Goal: Navigation & Orientation: Find specific page/section

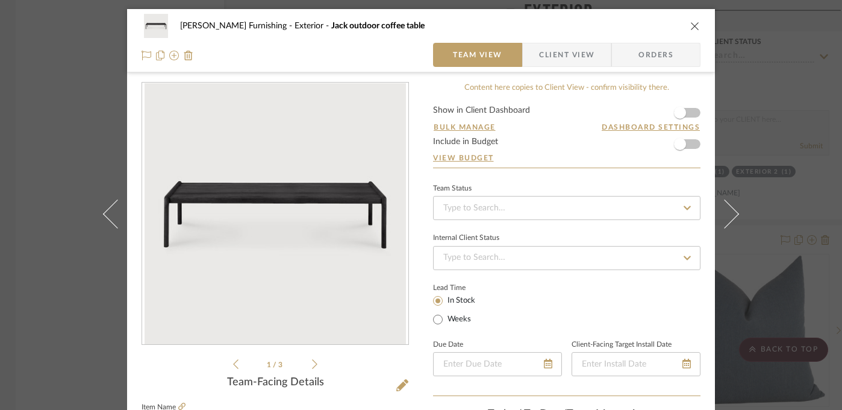
click at [60, 150] on div "[PERSON_NAME] Furnishing Exterior Jack outdoor coffee table Team View Client Vi…" at bounding box center [421, 205] width 842 height 410
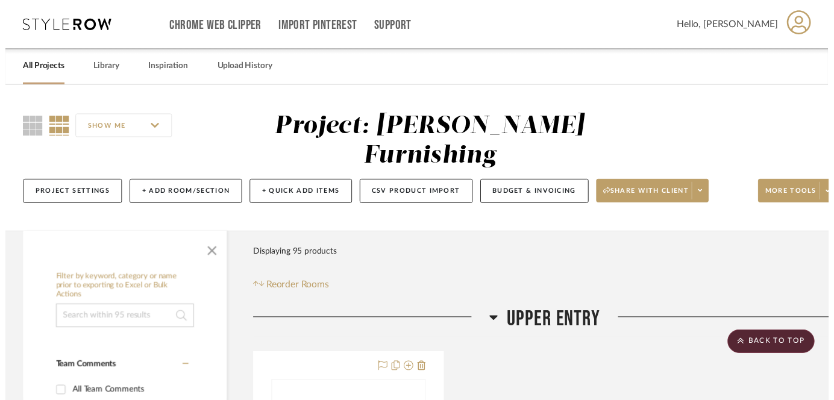
scroll to position [12633, 2]
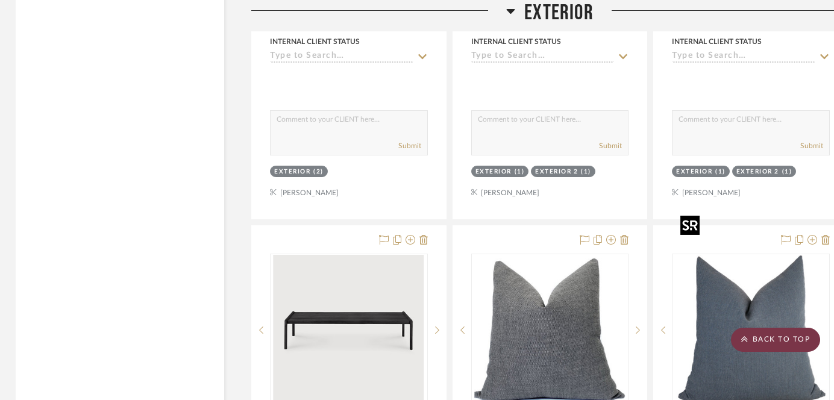
click at [743, 343] on icon at bounding box center [744, 339] width 7 height 7
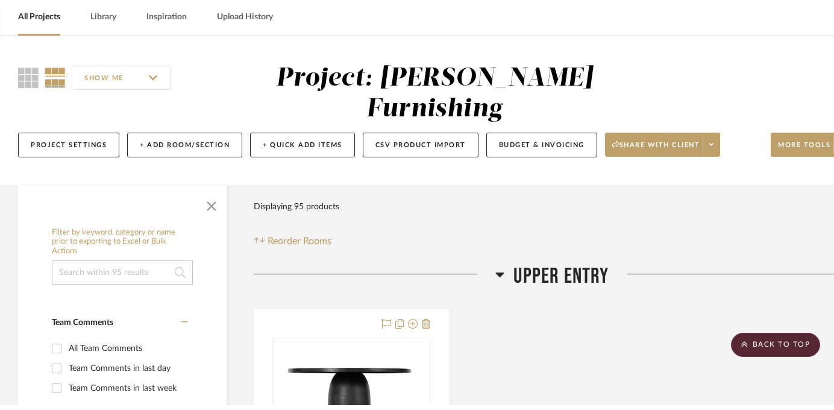
scroll to position [0, 0]
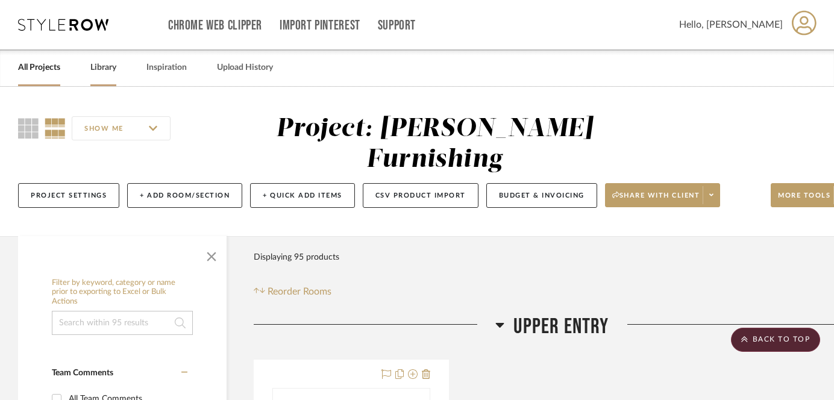
click at [104, 66] on link "Library" at bounding box center [103, 68] width 26 height 16
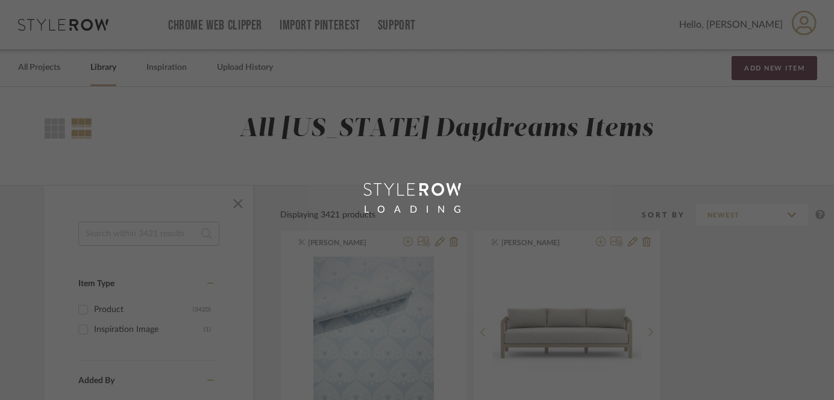
click at [36, 67] on link "All Projects" at bounding box center [39, 68] width 42 height 16
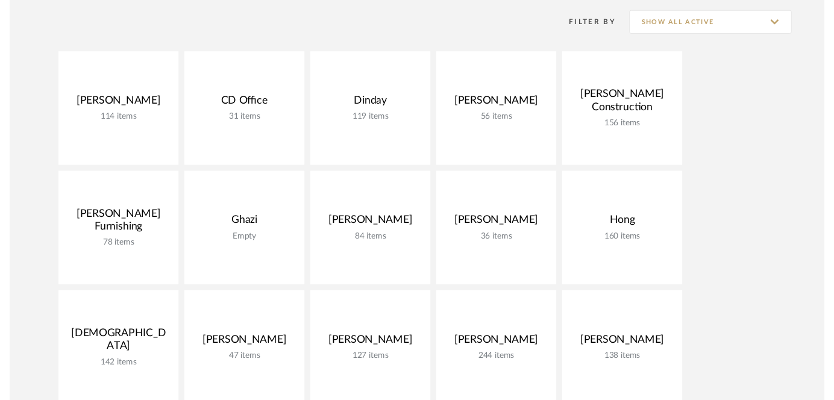
scroll to position [180, 0]
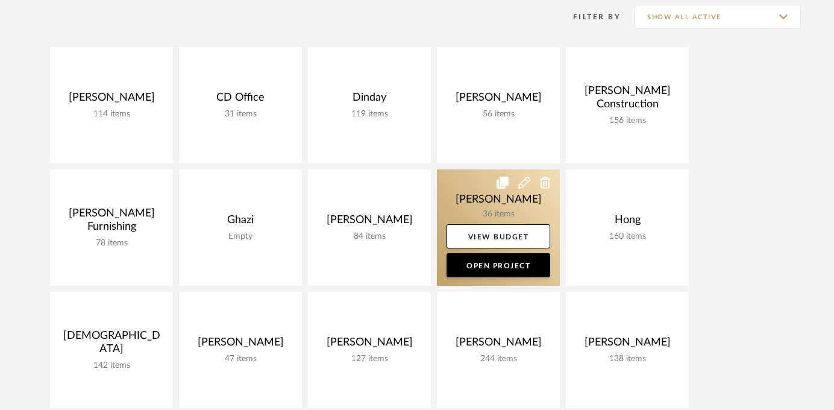
click at [494, 198] on link at bounding box center [498, 227] width 123 height 116
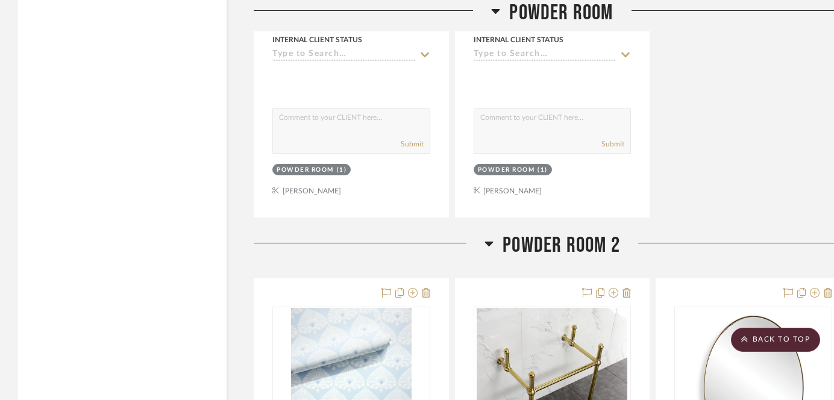
scroll to position [8297, 0]
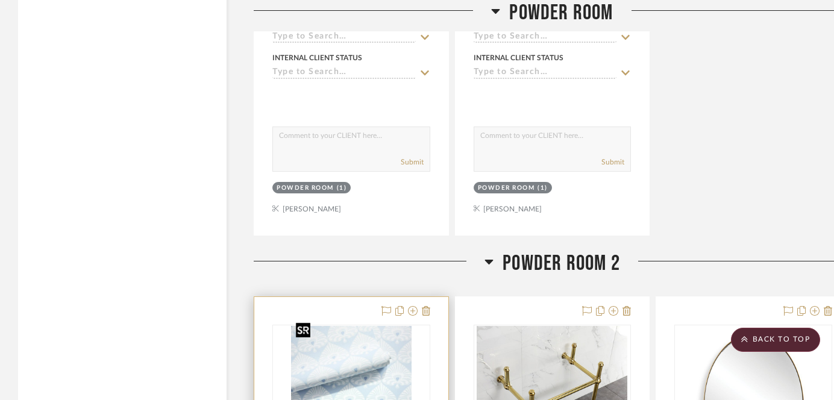
click at [0, 0] on img at bounding box center [0, 0] width 0 height 0
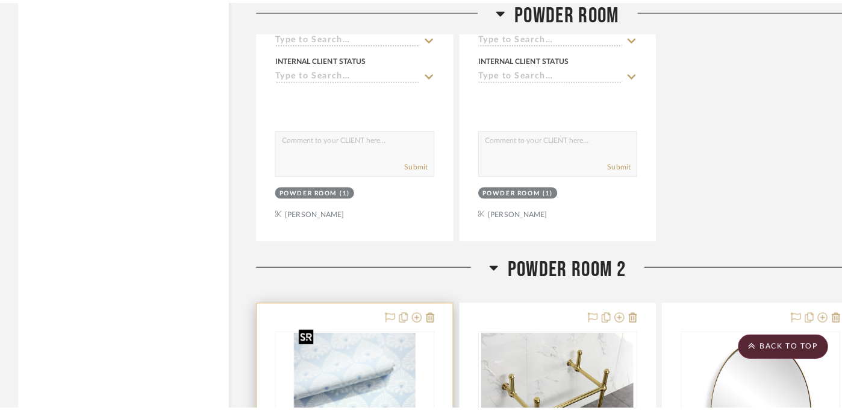
scroll to position [0, 0]
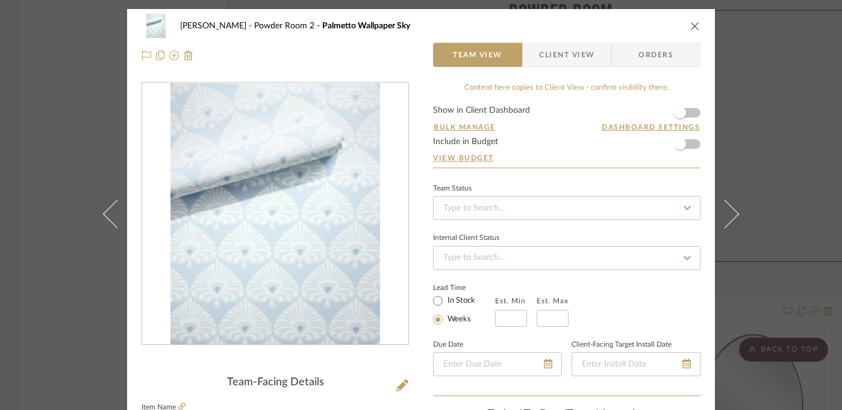
click at [48, 322] on div "[PERSON_NAME] Powder Room 2 Palmetto Wallpaper Sky Team View Client View Orders…" at bounding box center [421, 205] width 842 height 410
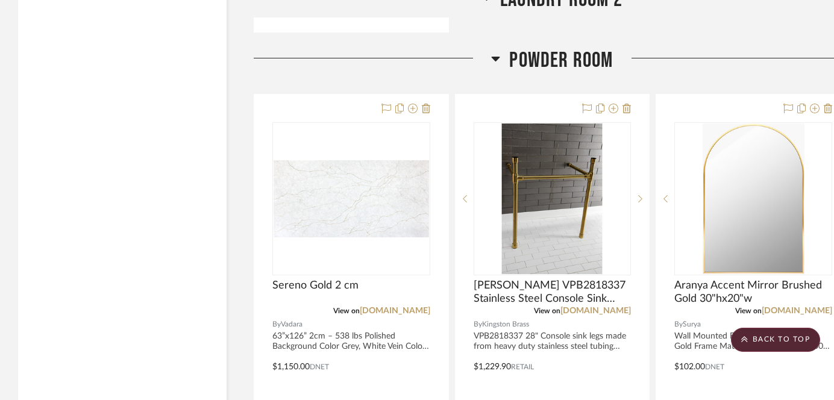
scroll to position [7391, 0]
